Goal: Entertainment & Leisure: Consume media (video, audio)

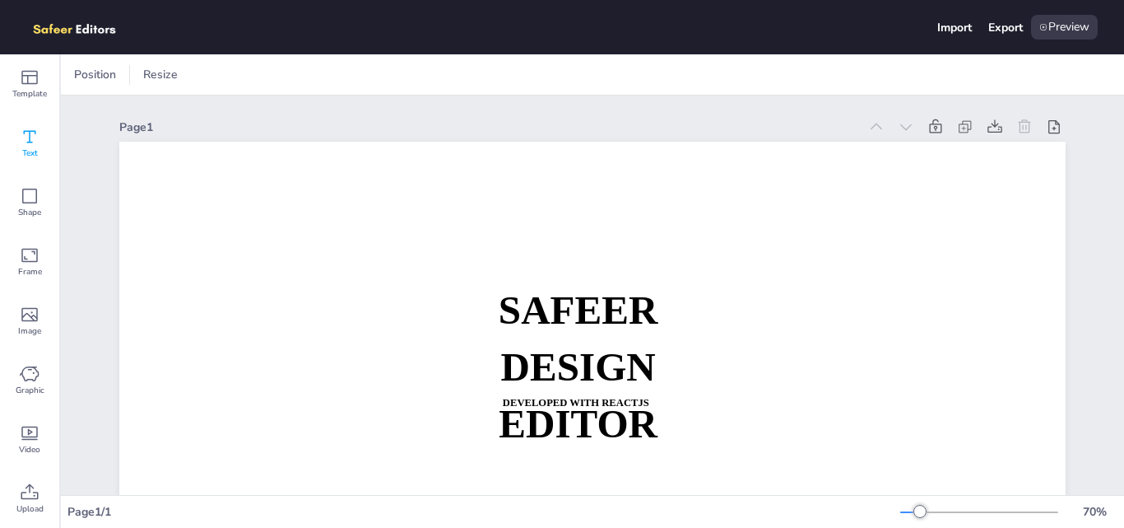
click at [35, 142] on icon at bounding box center [30, 137] width 20 height 20
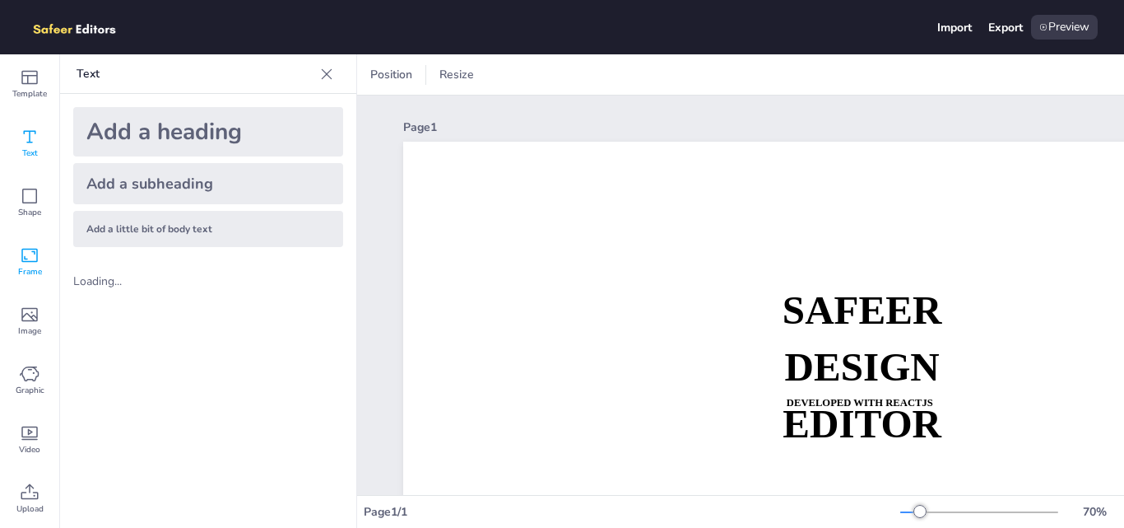
click at [30, 261] on icon at bounding box center [29, 256] width 16 height 14
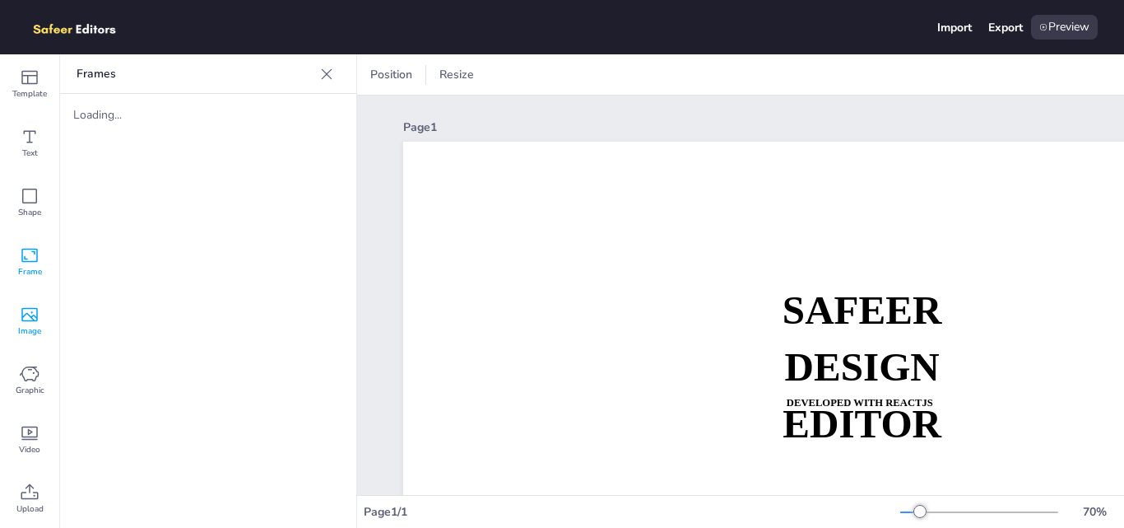
click at [26, 309] on icon at bounding box center [30, 315] width 20 height 20
click at [33, 384] on span "Graphic" at bounding box center [30, 390] width 29 height 13
click at [37, 457] on div "Video" at bounding box center [29, 439] width 59 height 59
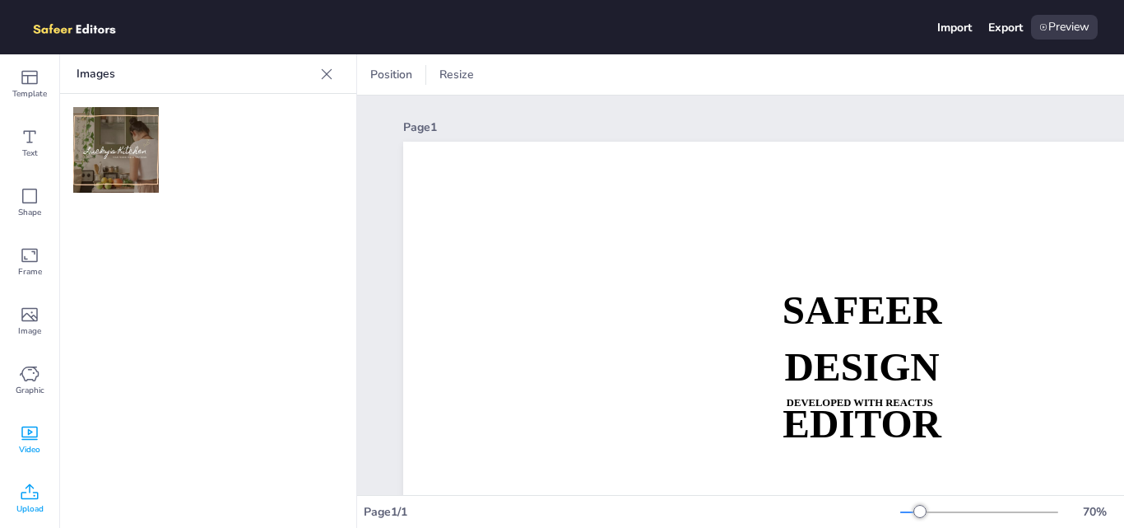
click at [36, 491] on icon at bounding box center [30, 492] width 20 height 20
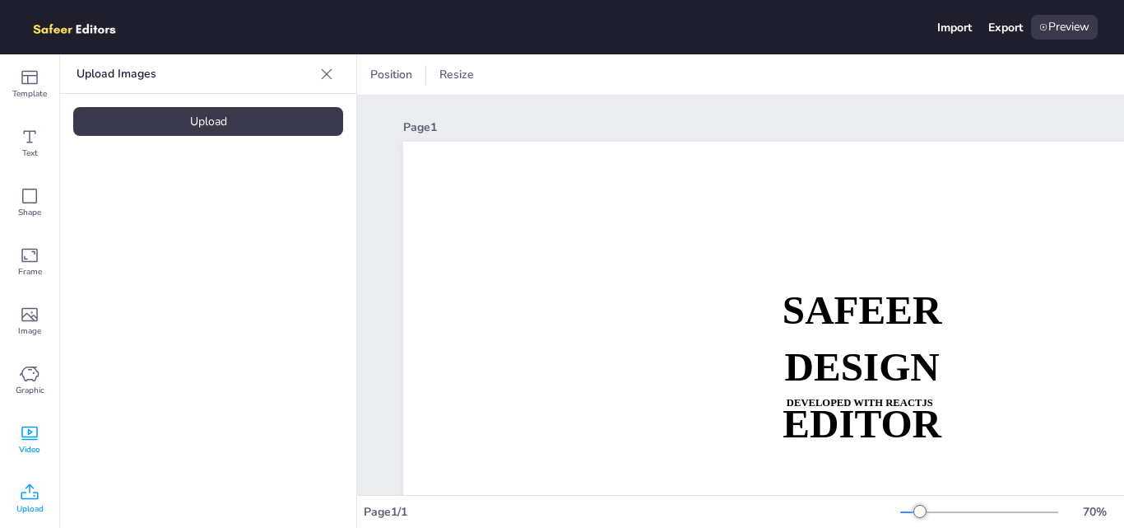
click at [19, 427] on div "Video" at bounding box center [29, 439] width 59 height 59
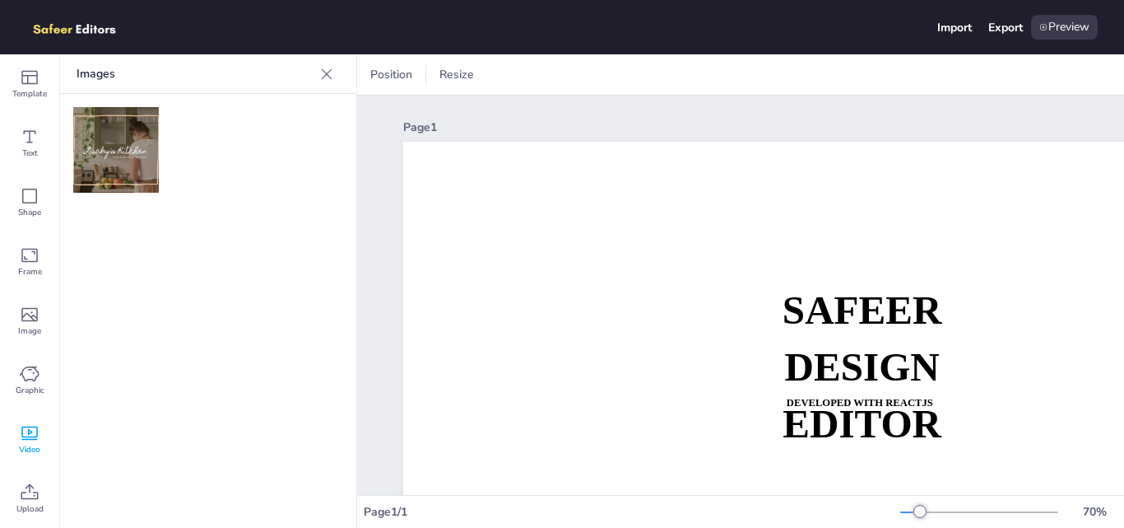
click at [105, 156] on img at bounding box center [116, 150] width 86 height 86
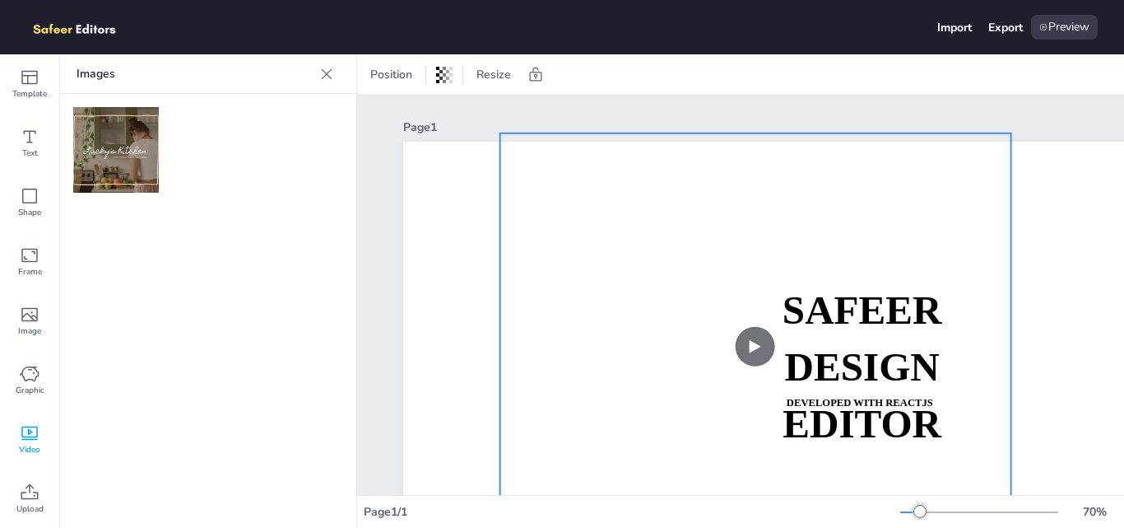
drag, startPoint x: 790, startPoint y: 294, endPoint x: 655, endPoint y: 228, distance: 150.2
click at [655, 228] on video at bounding box center [755, 346] width 511 height 426
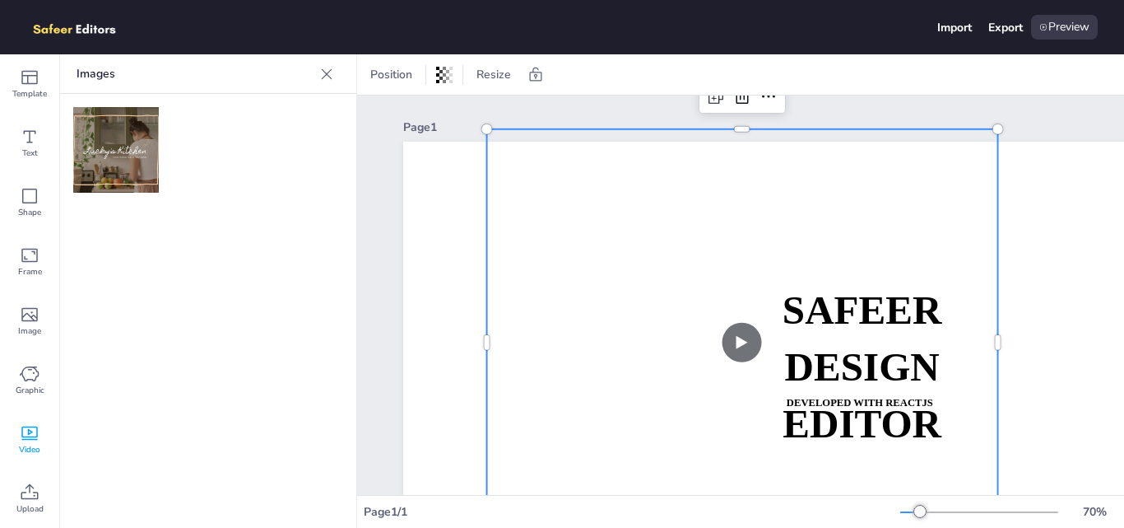
click at [741, 335] on video at bounding box center [742, 342] width 511 height 426
click at [741, 346] on video at bounding box center [742, 342] width 511 height 426
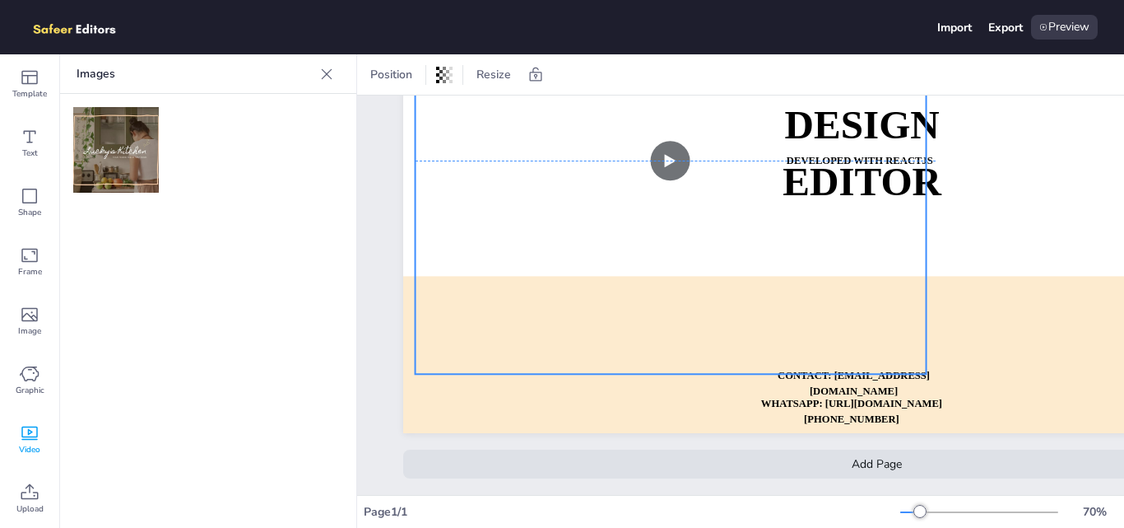
drag, startPoint x: 729, startPoint y: 198, endPoint x: 658, endPoint y: 255, distance: 91.4
click at [658, 255] on video at bounding box center [671, 160] width 511 height 426
click at [672, 151] on video at bounding box center [671, 157] width 511 height 426
click at [570, 164] on video at bounding box center [671, 157] width 511 height 426
click at [318, 74] on icon at bounding box center [326, 74] width 16 height 16
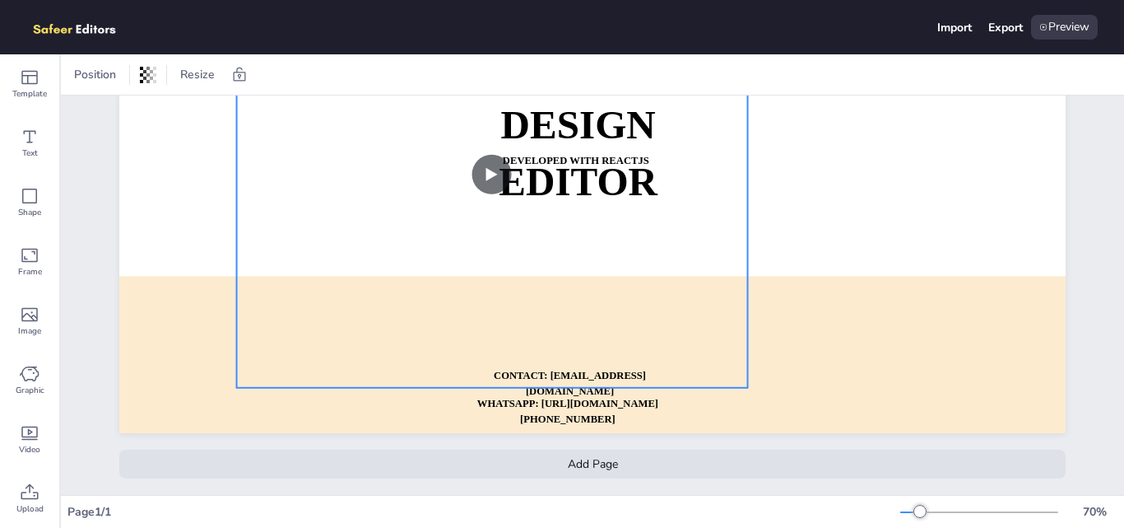
drag, startPoint x: 479, startPoint y: 191, endPoint x: 583, endPoint y: 205, distance: 104.6
click at [583, 205] on video at bounding box center [492, 174] width 511 height 426
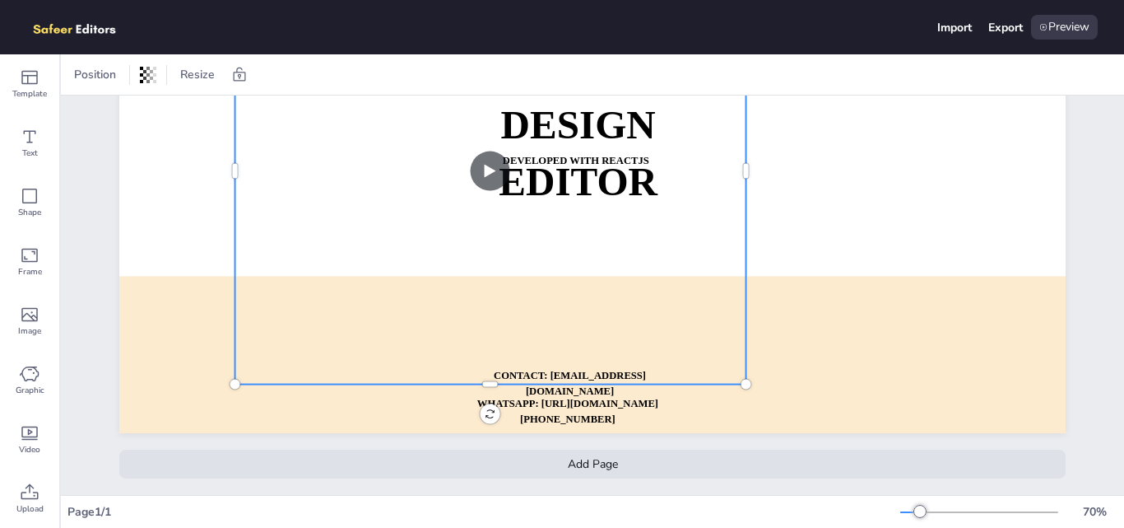
click at [570, 449] on div "Add Page" at bounding box center [592, 463] width 946 height 29
